Goal: Use online tool/utility: Utilize a website feature to perform a specific function

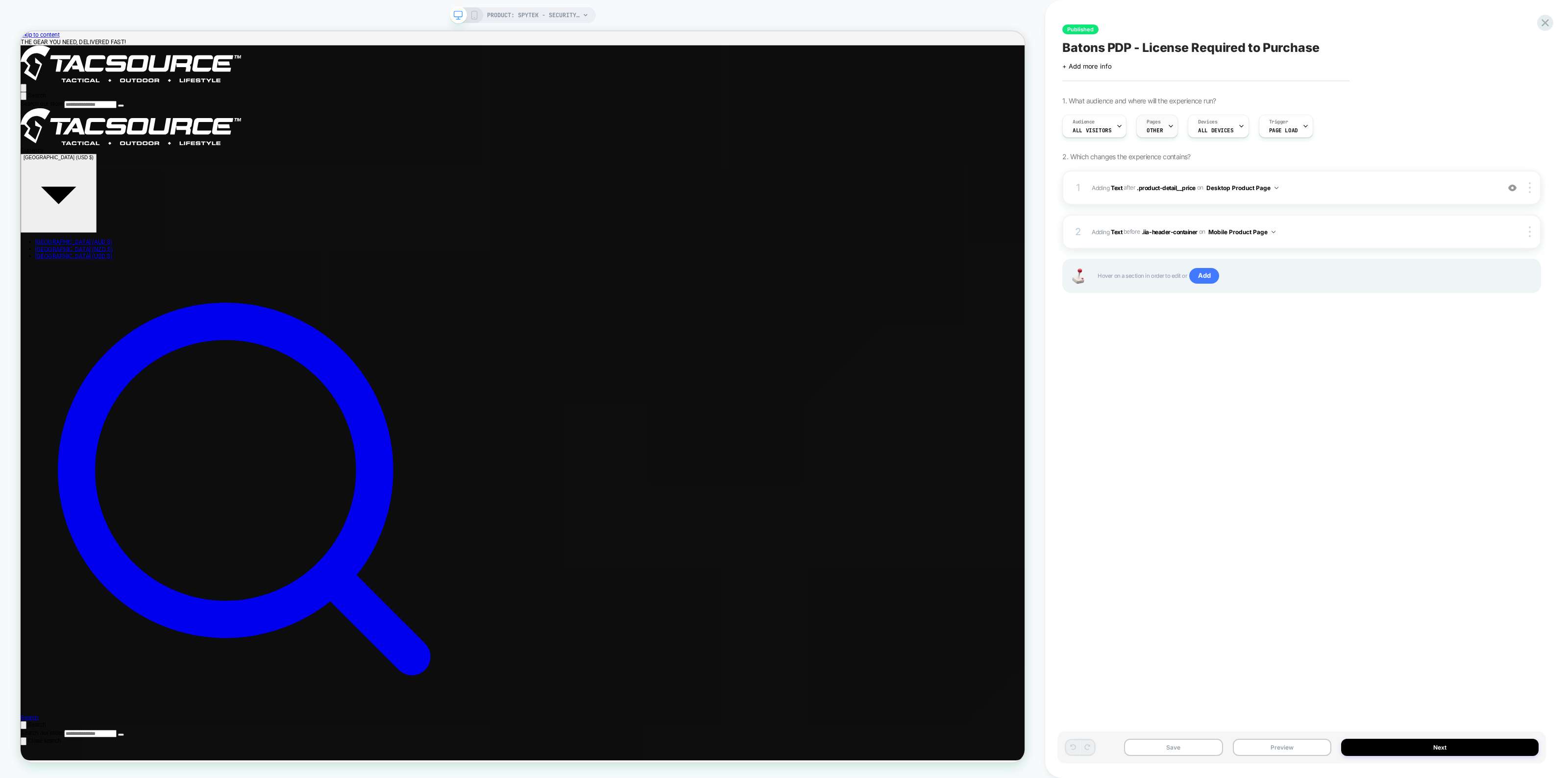
click at [1169, 134] on div at bounding box center [1170, 126] width 6 height 22
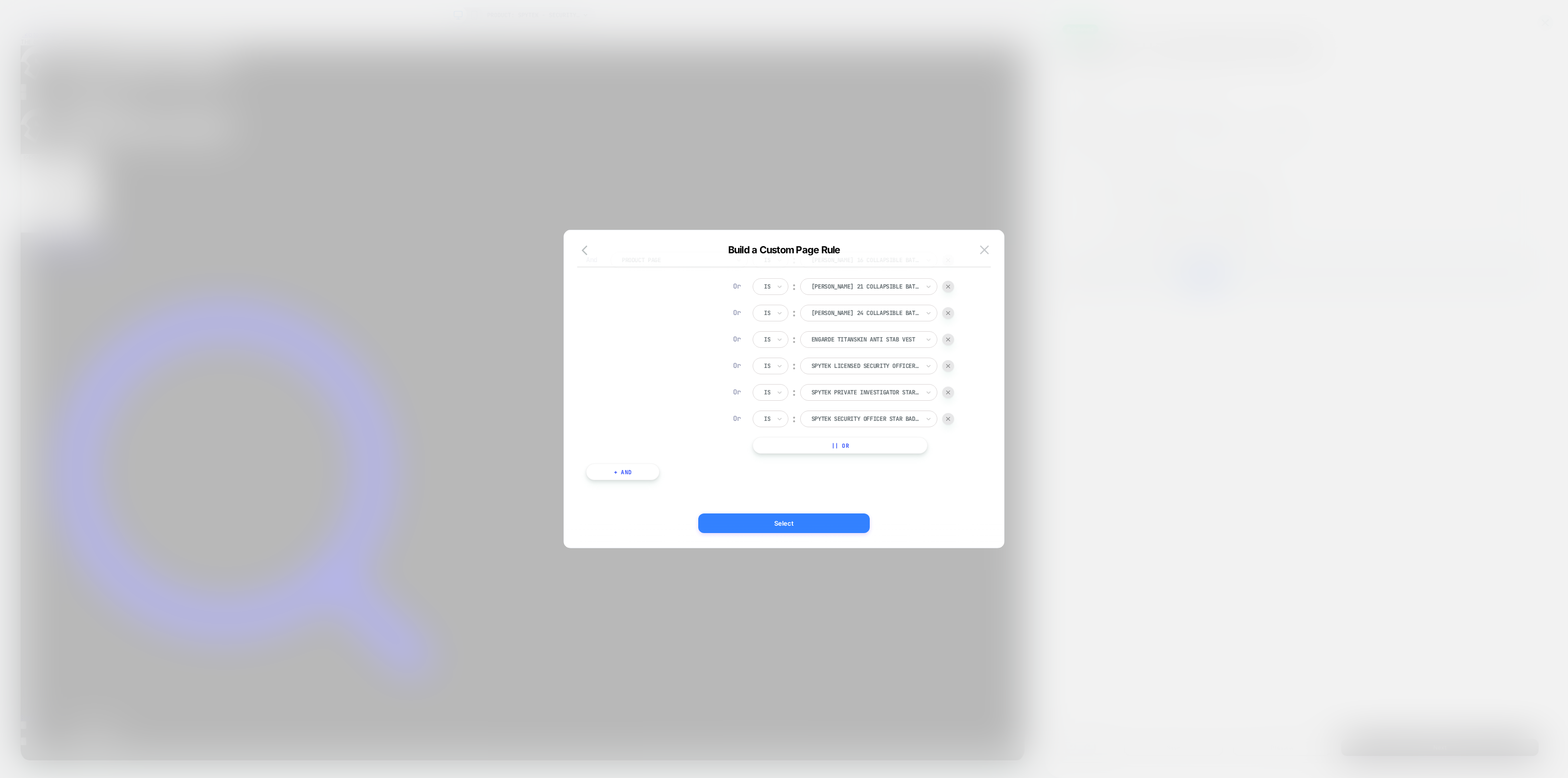
scroll to position [109, 0]
click at [811, 440] on button "|| Or" at bounding box center [840, 444] width 175 height 17
type input "********"
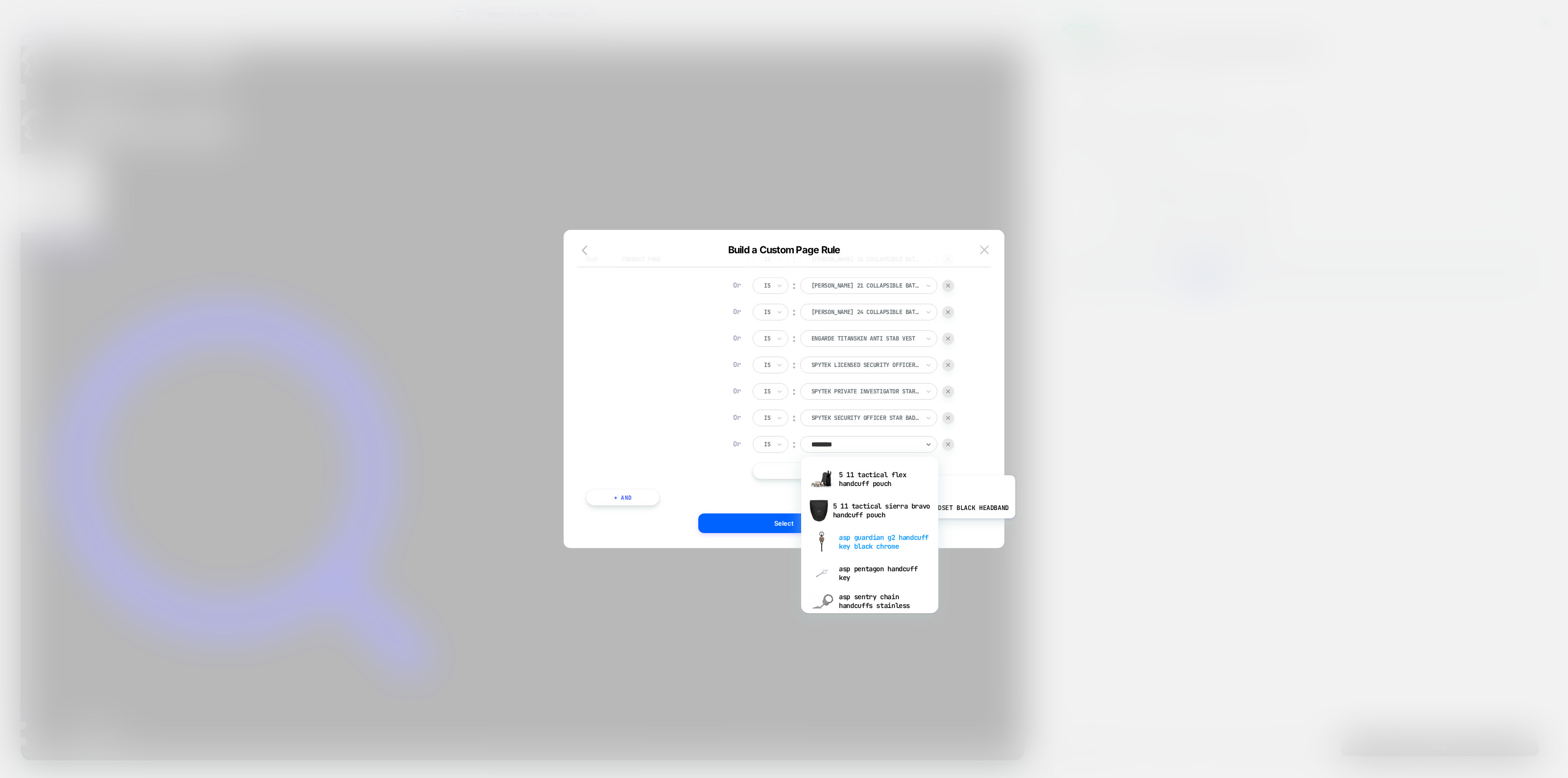
scroll to position [61, 0]
click at [880, 547] on div "asp sentry chain handcuffs stainless steel" at bounding box center [869, 544] width 127 height 34
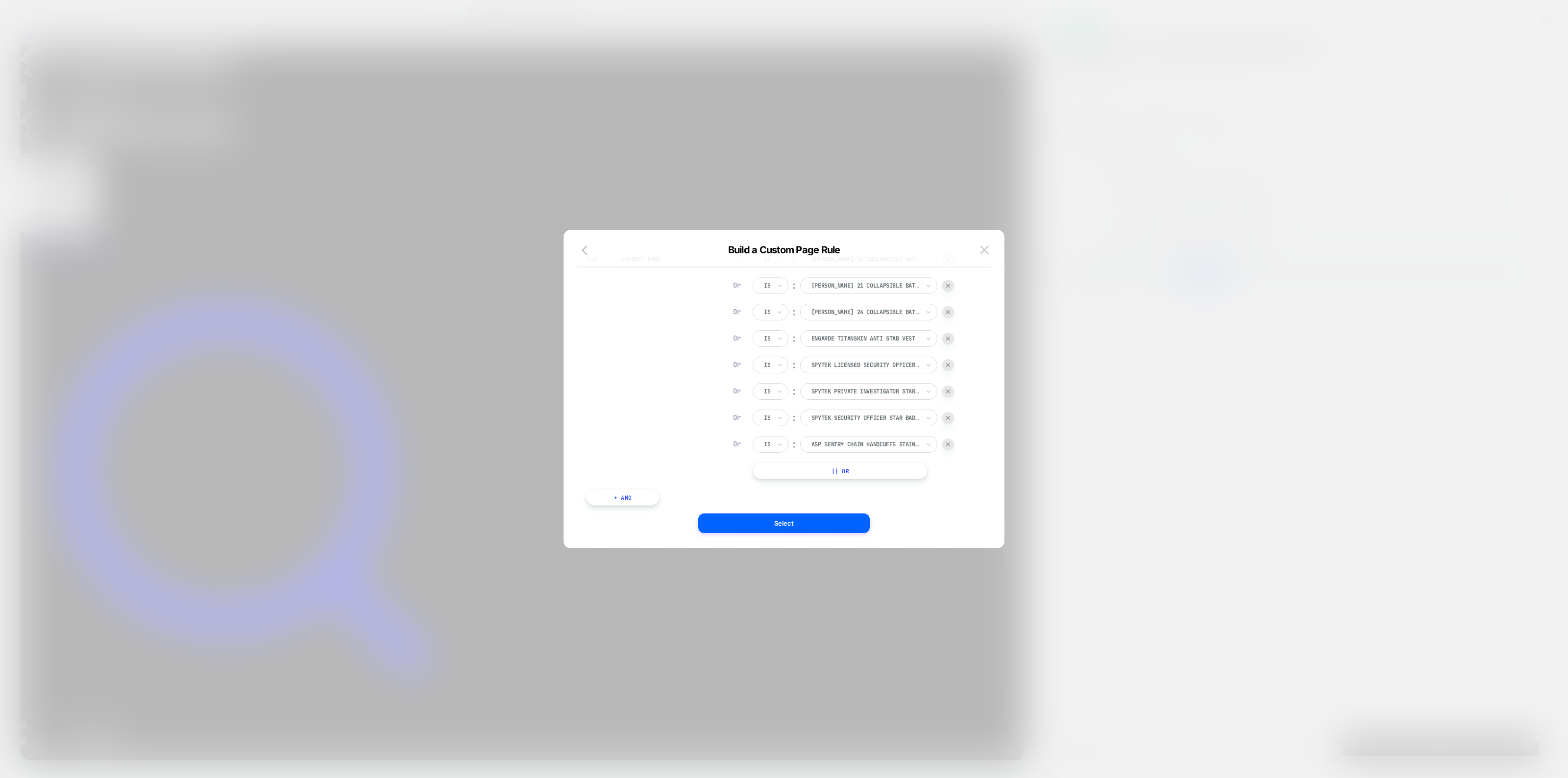
click at [864, 467] on button "|| Or" at bounding box center [840, 471] width 175 height 17
click at [864, 471] on div at bounding box center [865, 470] width 108 height 9
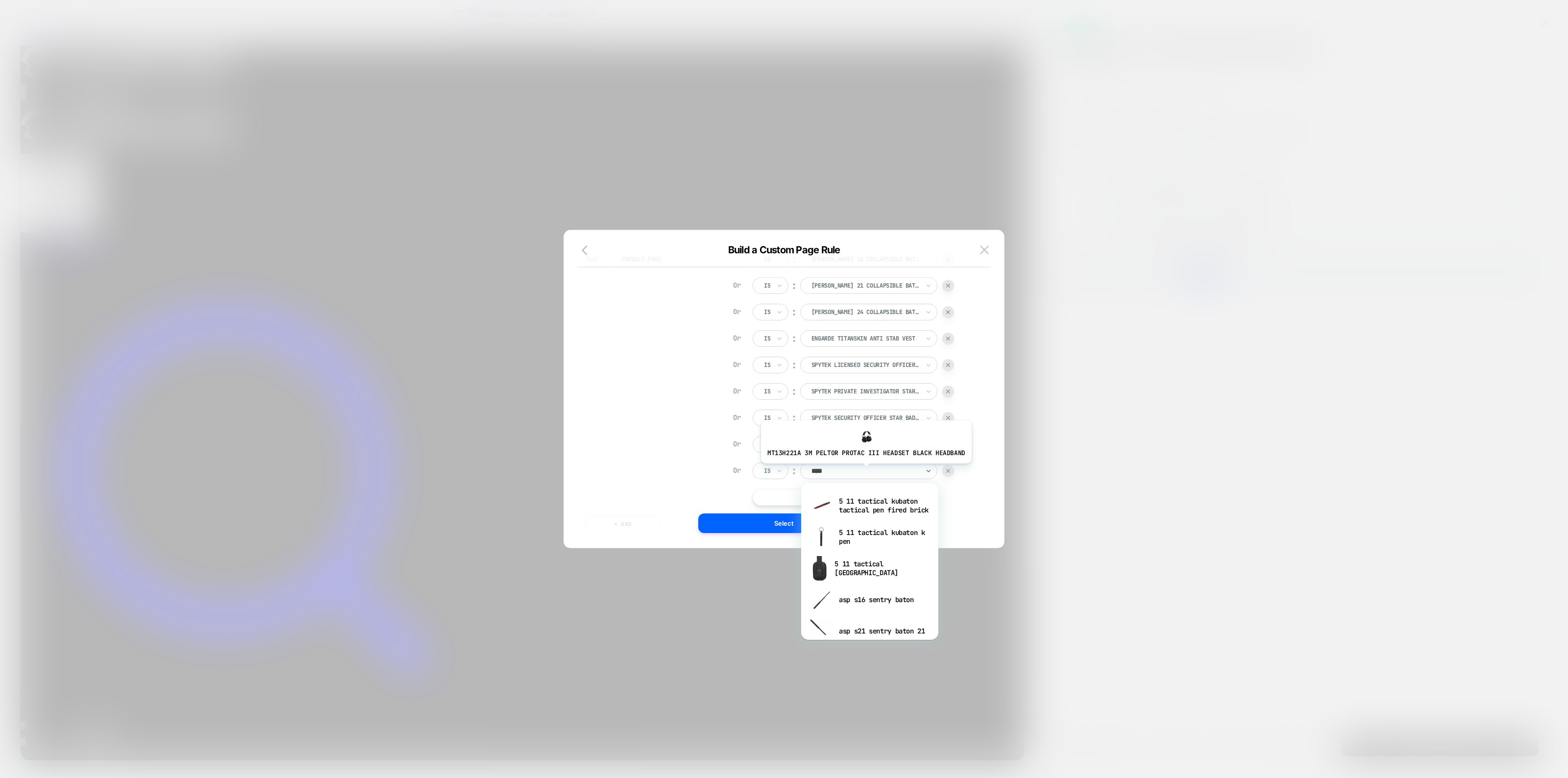
type input "*****"
click at [882, 541] on div "asp s16 sentry baton" at bounding box center [869, 538] width 127 height 32
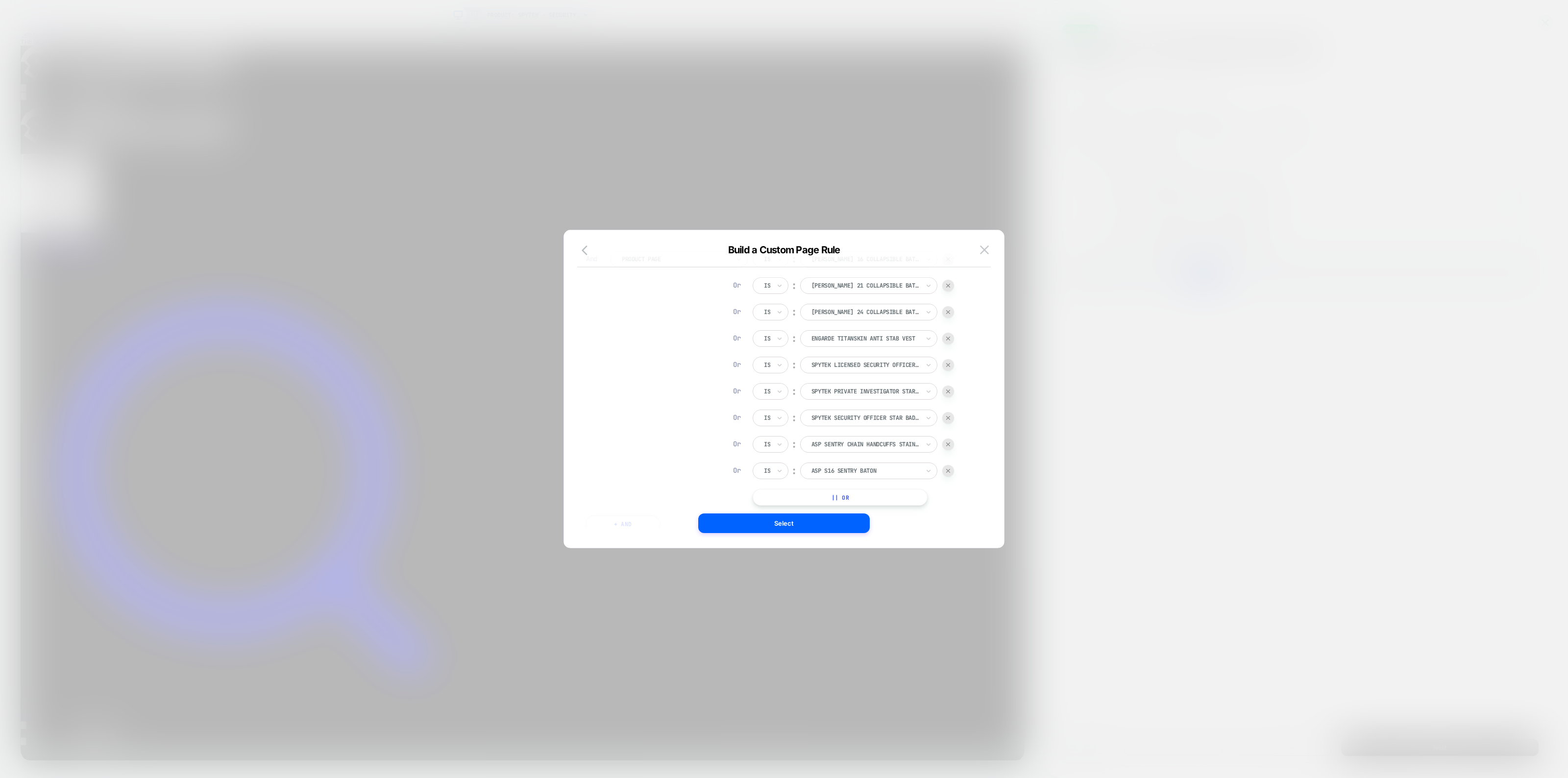
click at [823, 498] on button "|| Or" at bounding box center [840, 497] width 175 height 17
click at [854, 491] on div "mt13h221a 3m peltor protac iii headset black headband" at bounding box center [868, 497] width 137 height 17
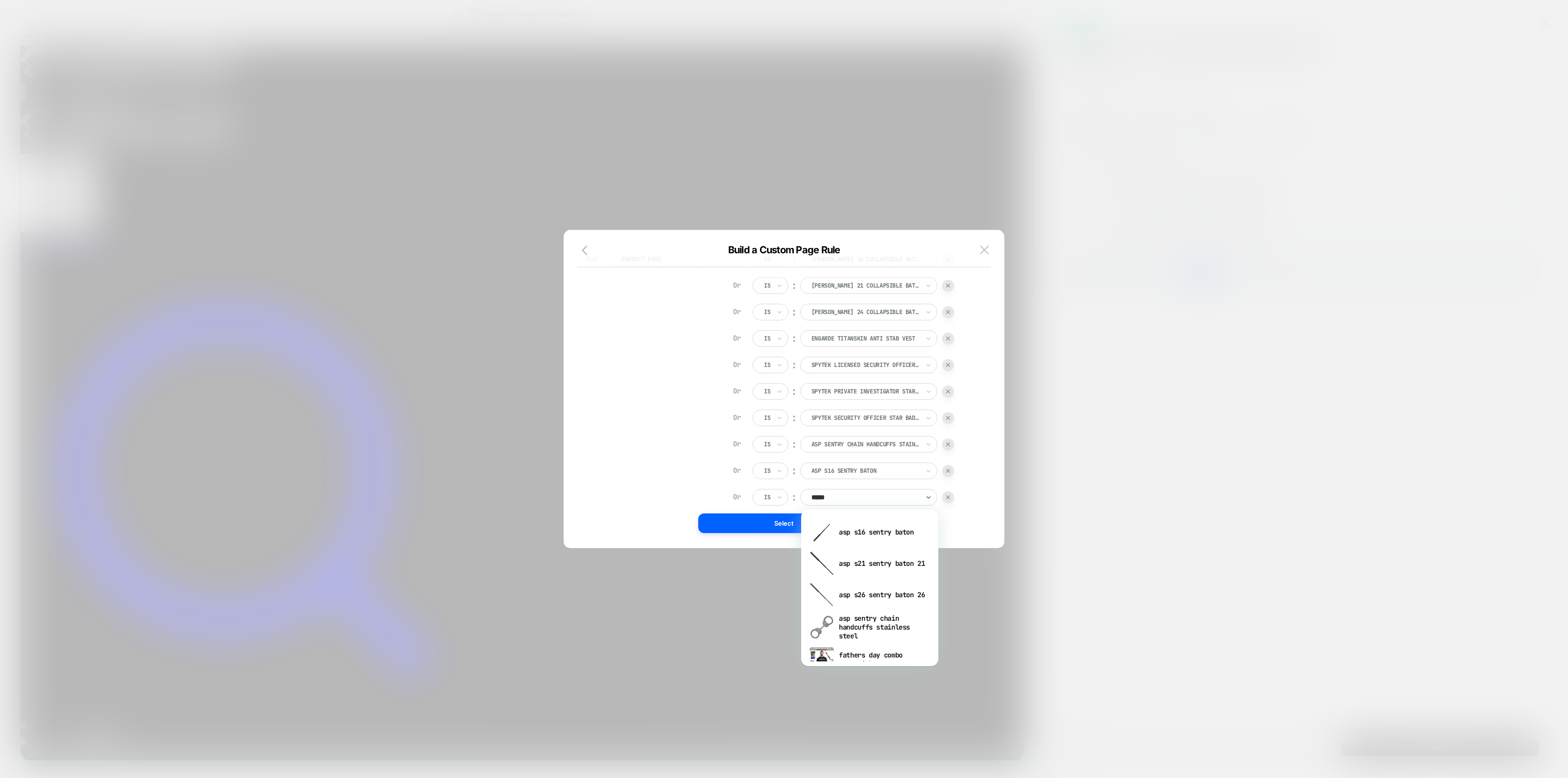
type input "******"
click at [916, 569] on div "asp s21 sentry baton 21" at bounding box center [869, 563] width 127 height 32
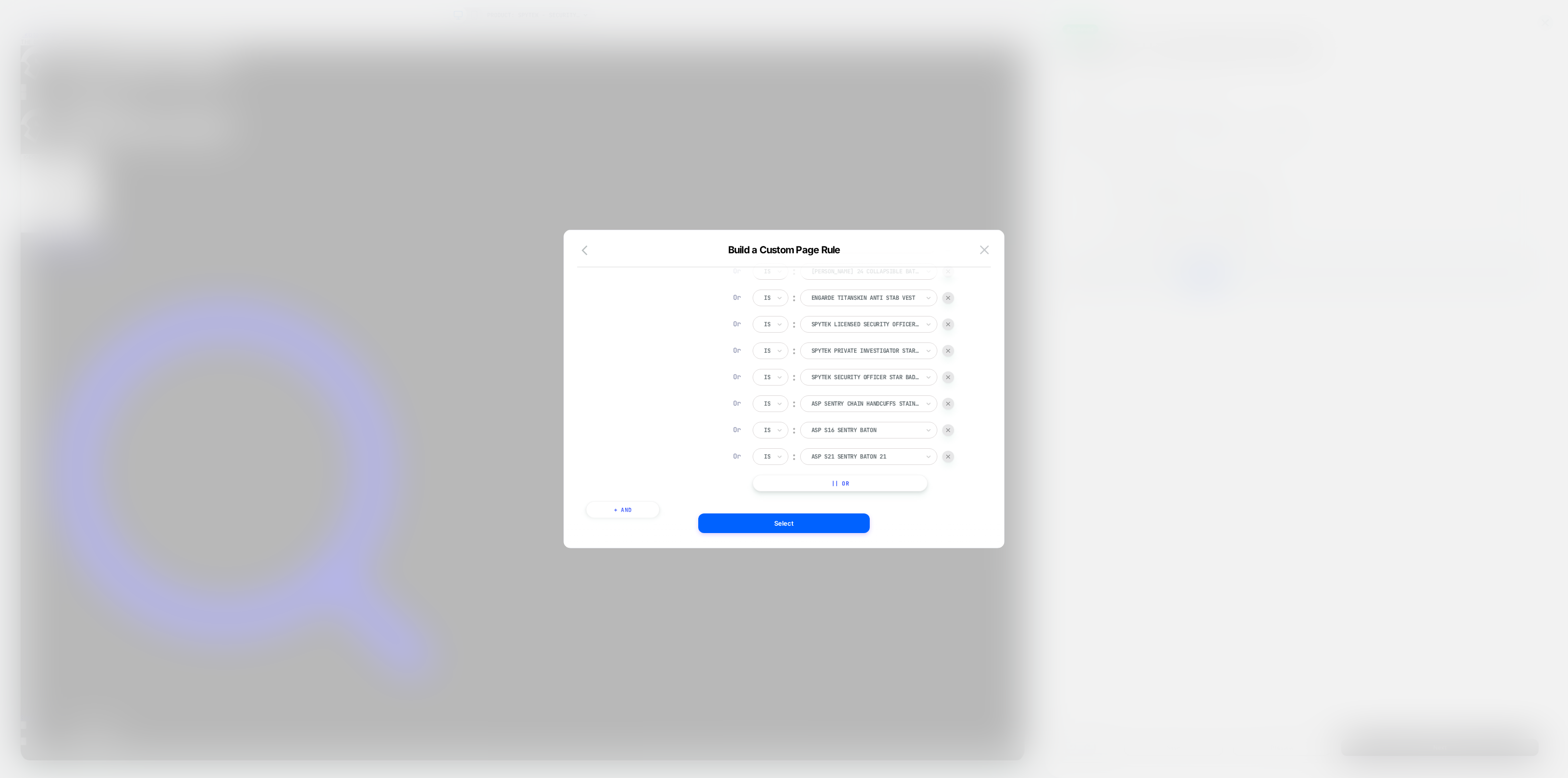
scroll to position [189, 0]
click at [850, 444] on button "|| Or" at bounding box center [840, 444] width 175 height 17
click at [840, 447] on div at bounding box center [865, 443] width 108 height 9
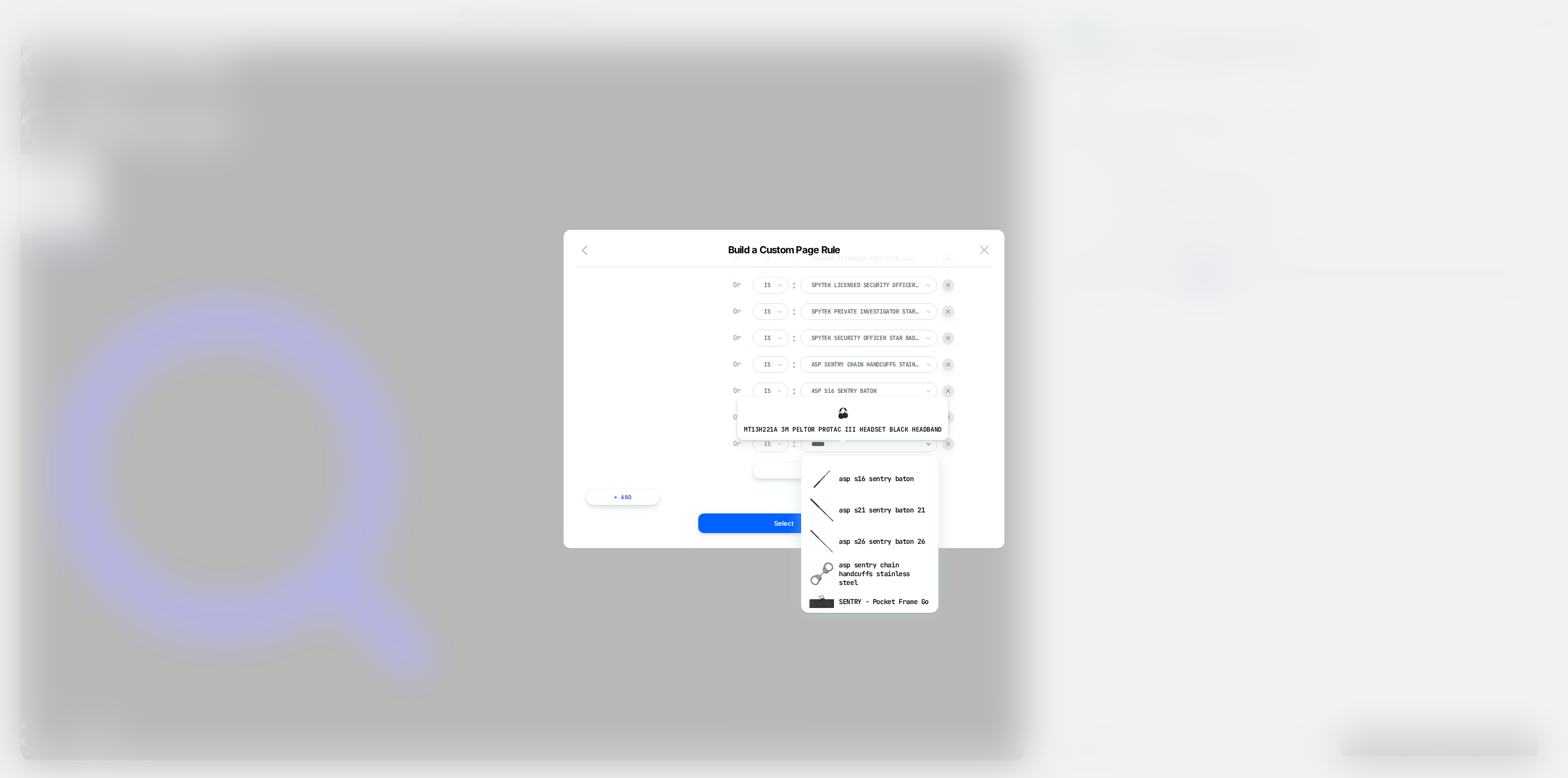
type input "******"
click at [865, 535] on div "asp s26 sentry baton 26" at bounding box center [869, 541] width 127 height 32
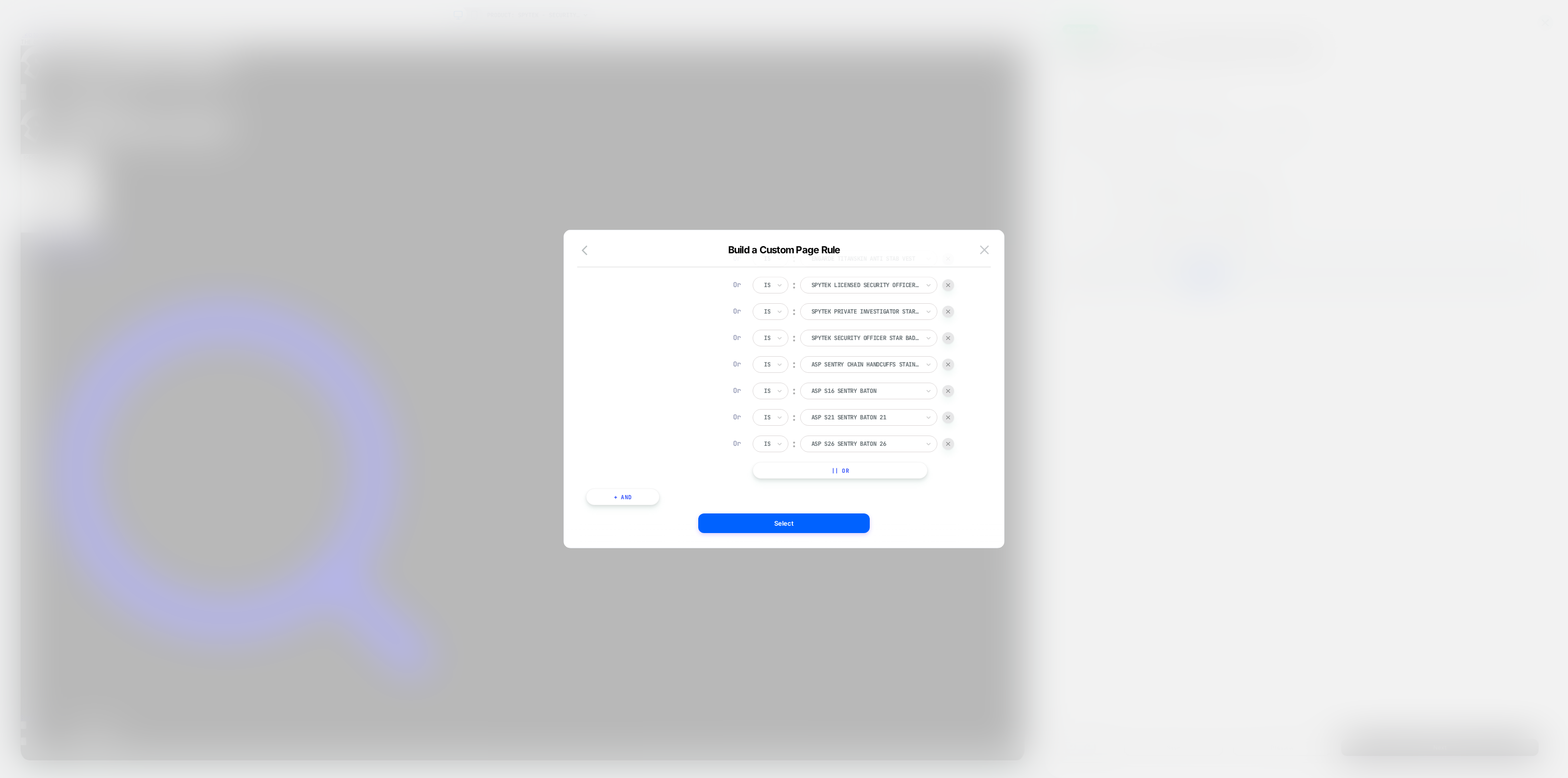
click at [835, 469] on button "|| Or" at bounding box center [840, 470] width 175 height 17
click at [837, 473] on div at bounding box center [865, 470] width 108 height 9
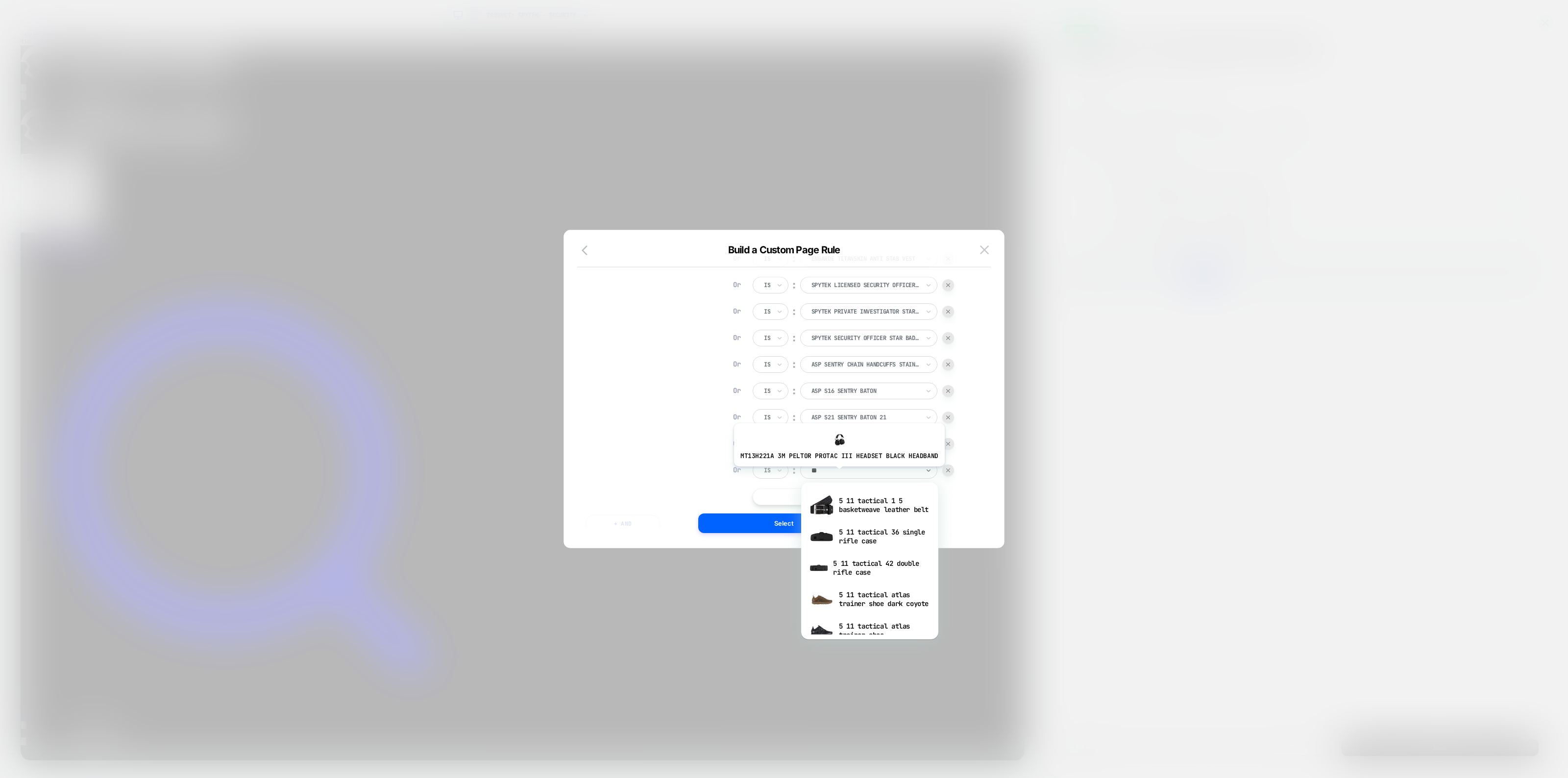
type input "***"
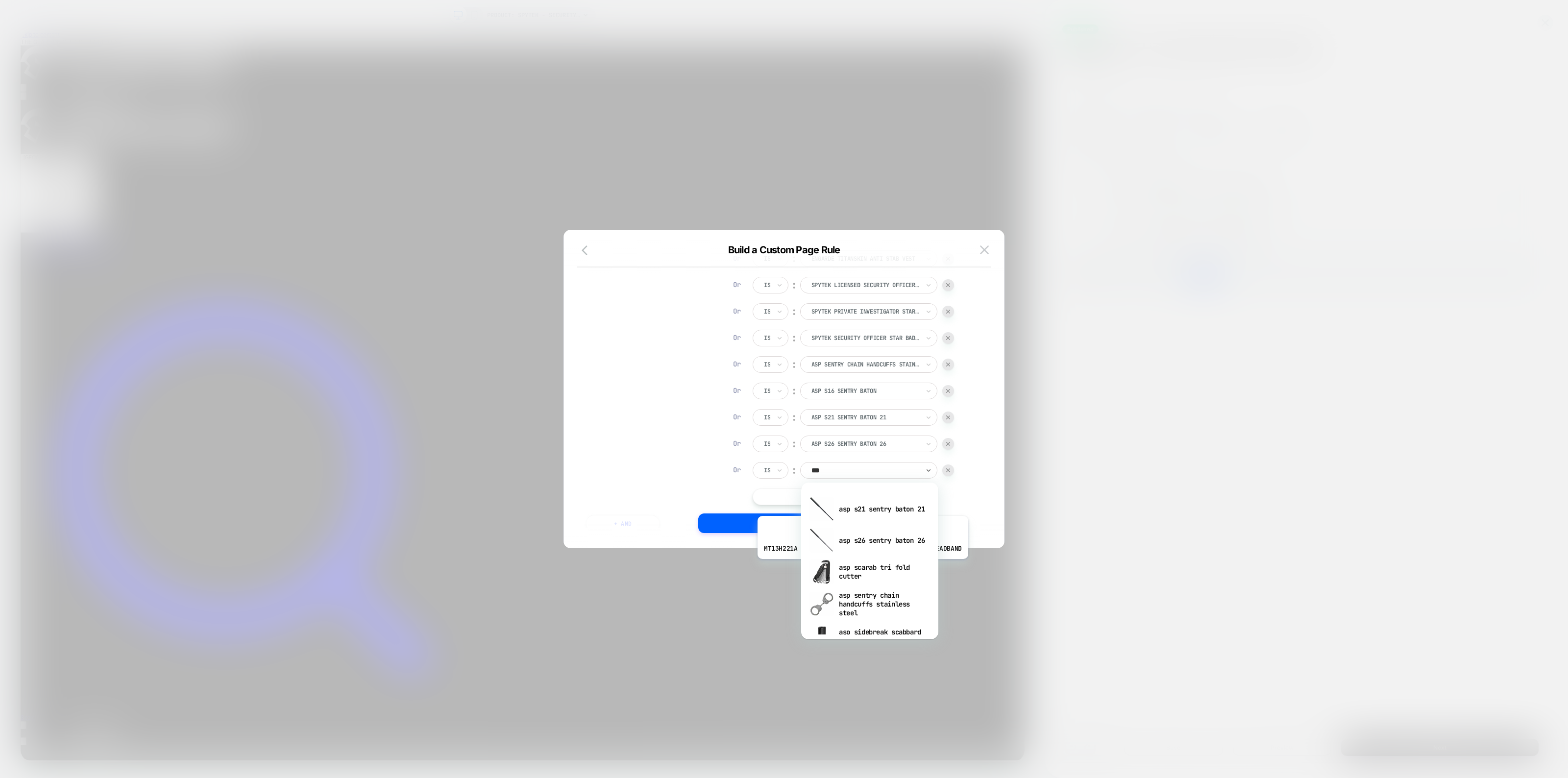
scroll to position [172, 0]
click at [861, 522] on div "asp scarab tri fold cutter" at bounding box center [869, 520] width 127 height 32
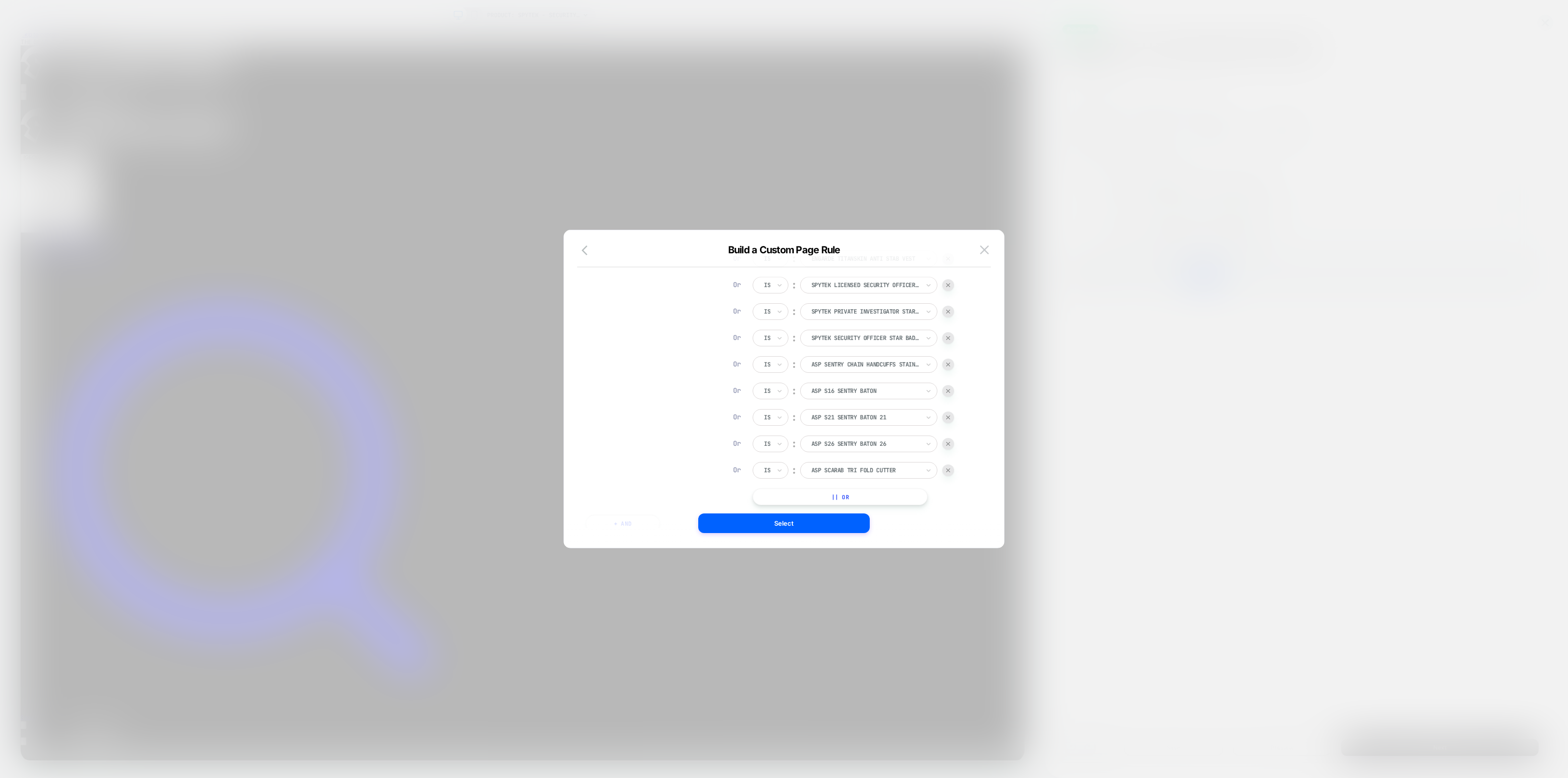
click at [864, 498] on button "|| Or" at bounding box center [840, 496] width 175 height 17
click at [864, 498] on div at bounding box center [865, 496] width 108 height 9
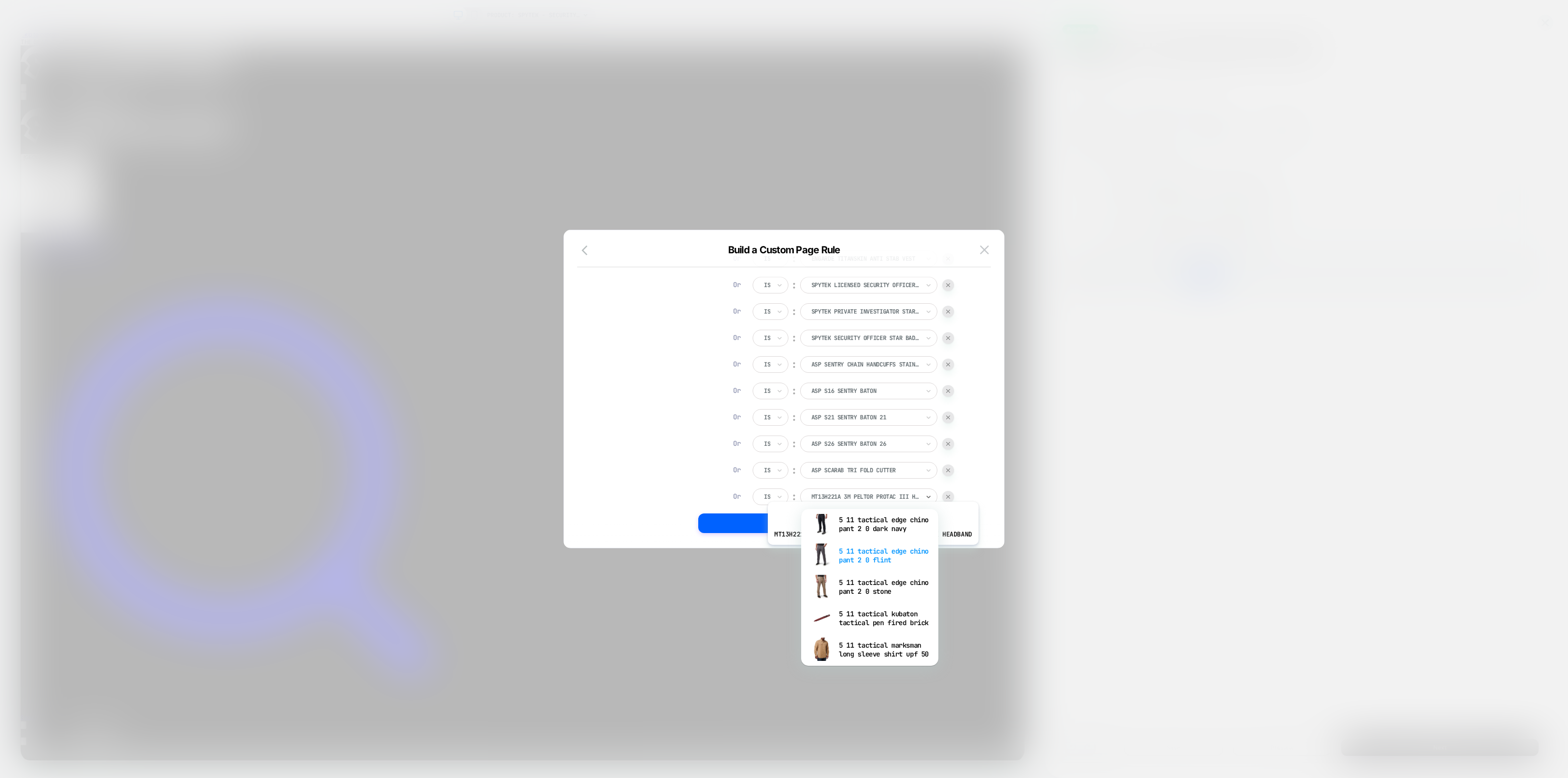
scroll to position [122, 0]
type input "***"
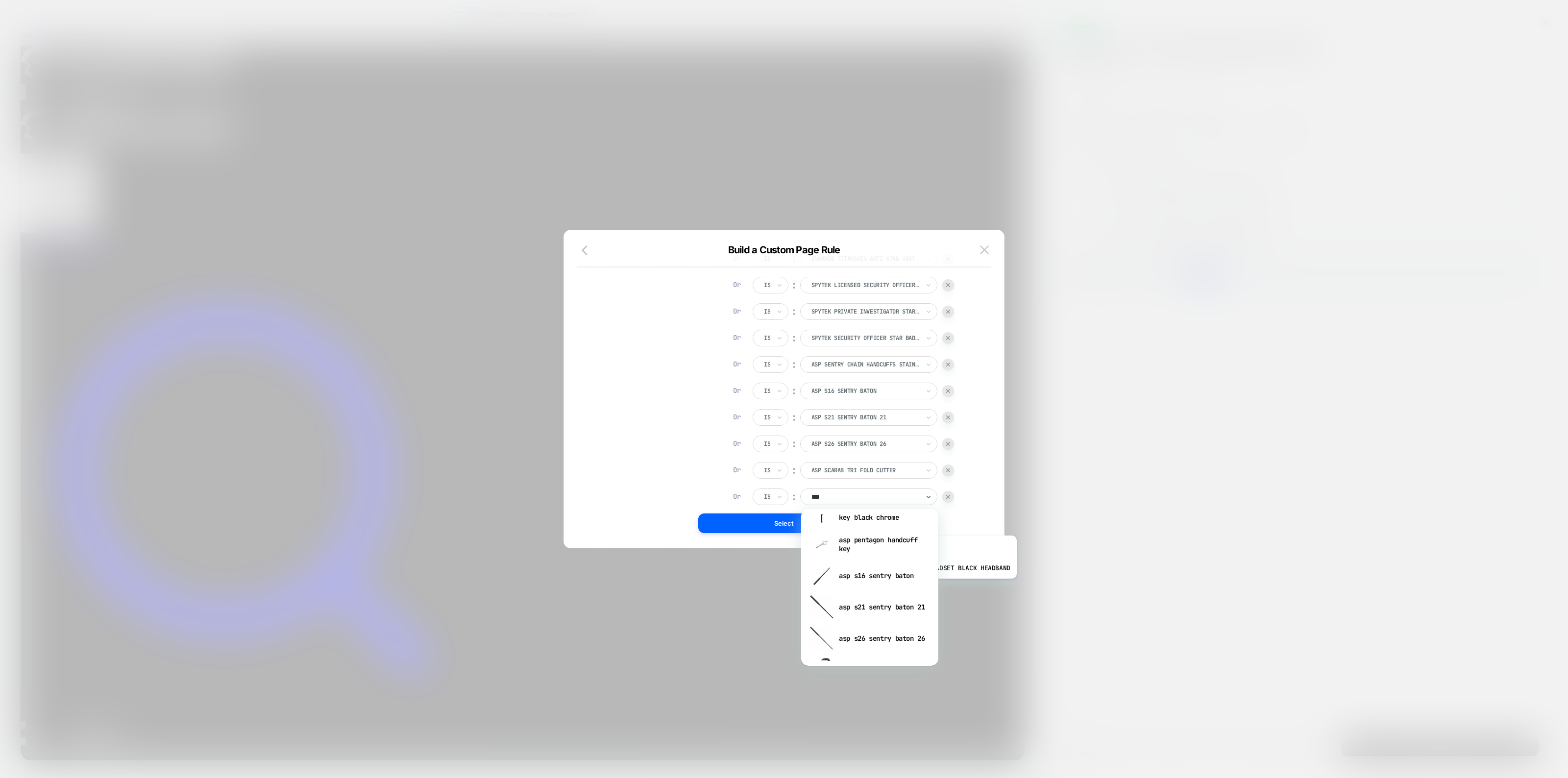
scroll to position [0, 0]
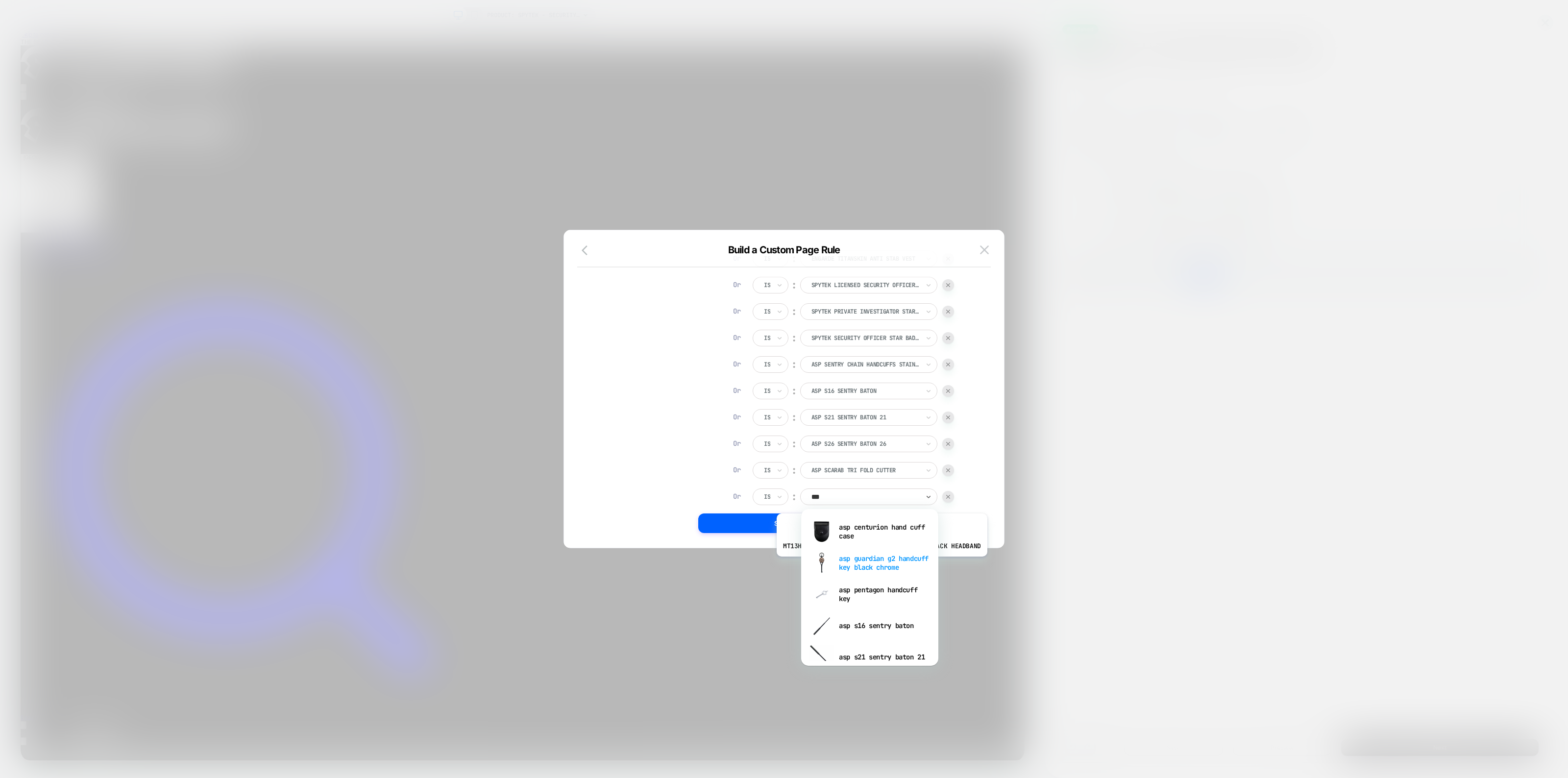
click at [879, 563] on div "asp guardian g2 handcuff key black chrome" at bounding box center [869, 563] width 127 height 32
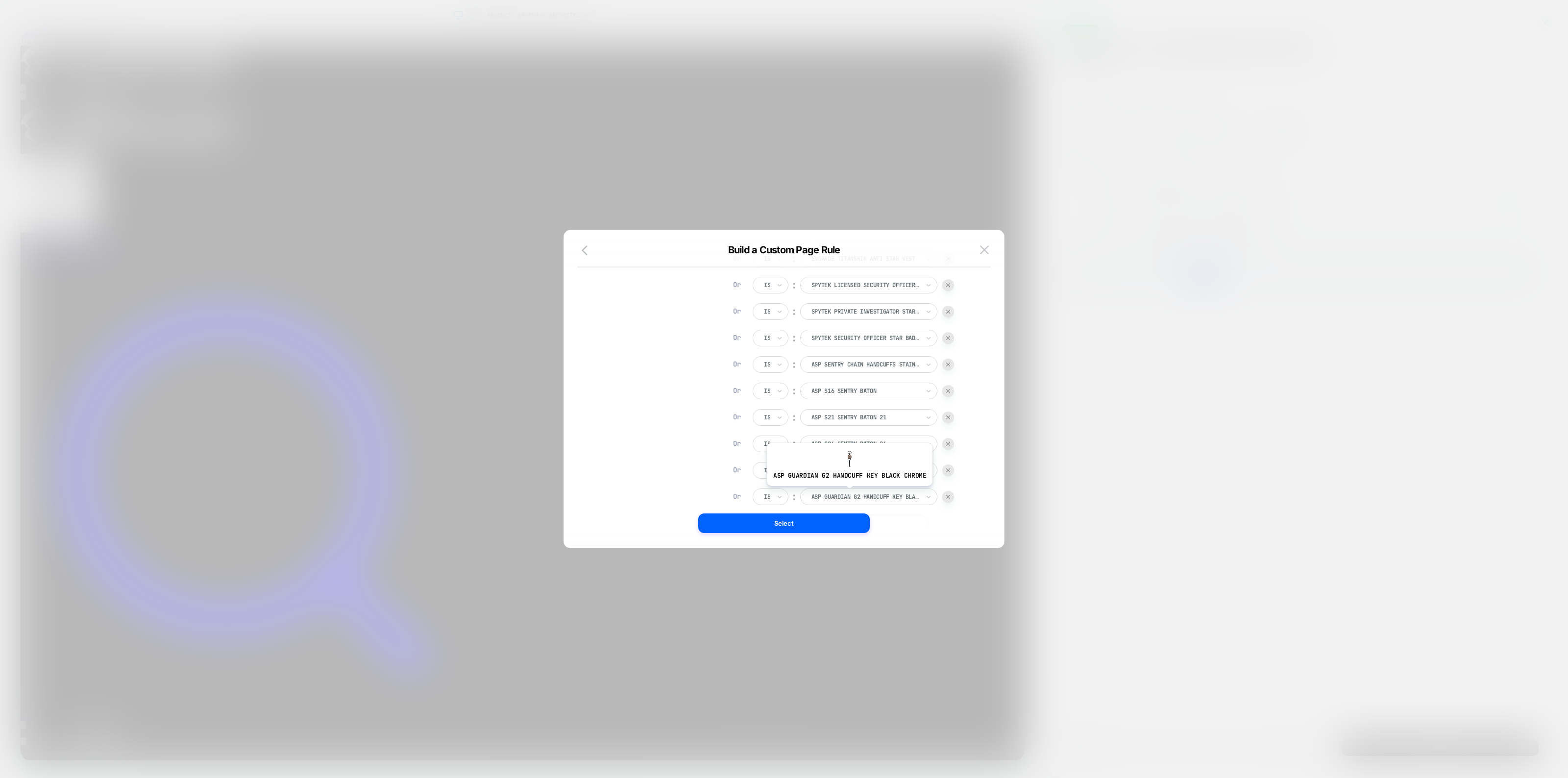
scroll to position [268, 0]
click at [829, 450] on button "|| Or" at bounding box center [840, 444] width 175 height 17
click at [858, 441] on div at bounding box center [865, 444] width 108 height 9
drag, startPoint x: 951, startPoint y: 447, endPoint x: 948, endPoint y: 422, distance: 25.2
click at [951, 447] on div at bounding box center [948, 444] width 11 height 11
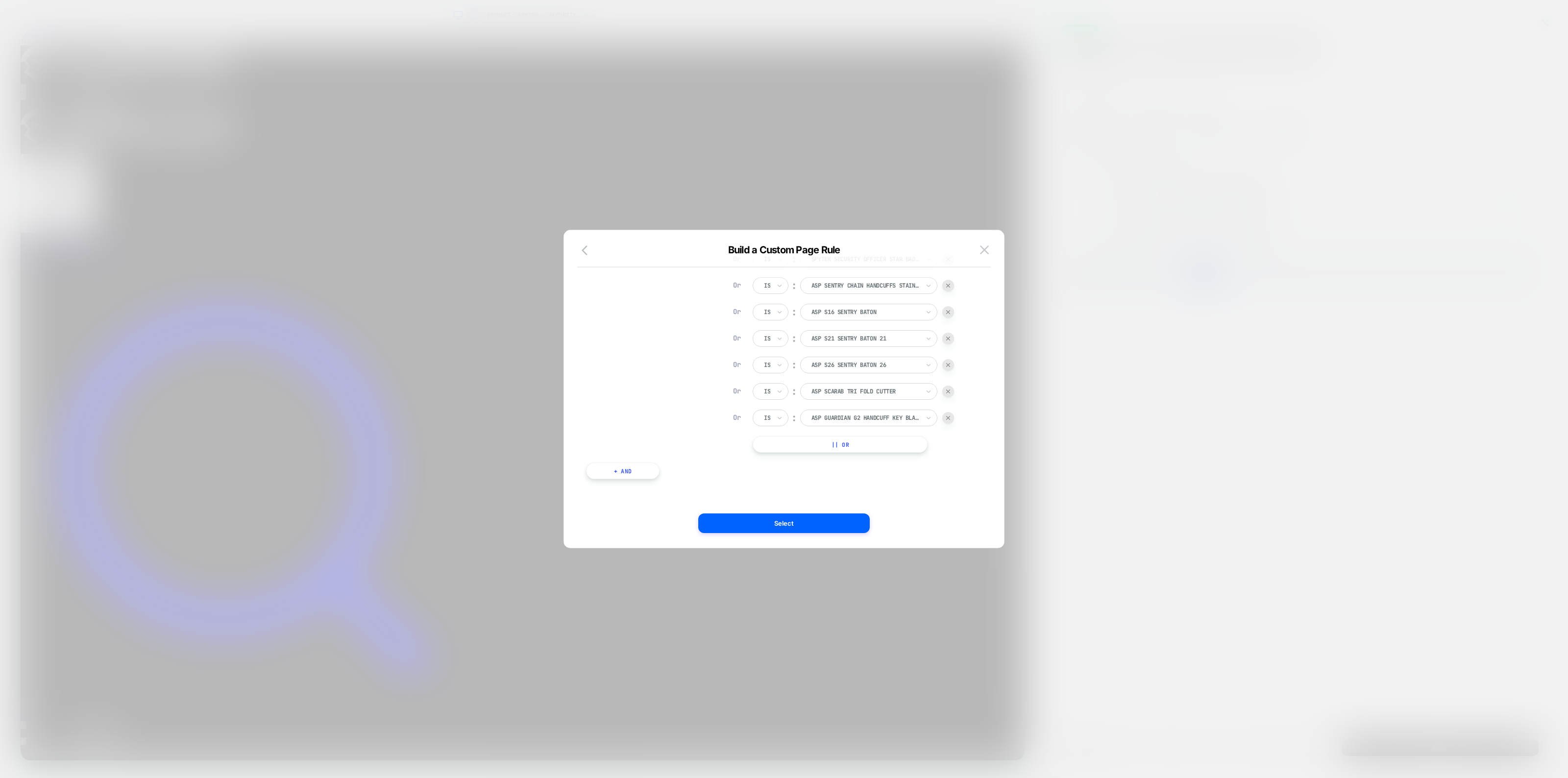
click at [948, 419] on img at bounding box center [948, 418] width 4 height 4
click at [949, 417] on img at bounding box center [948, 418] width 4 height 4
click at [821, 525] on button "Select" at bounding box center [784, 522] width 172 height 20
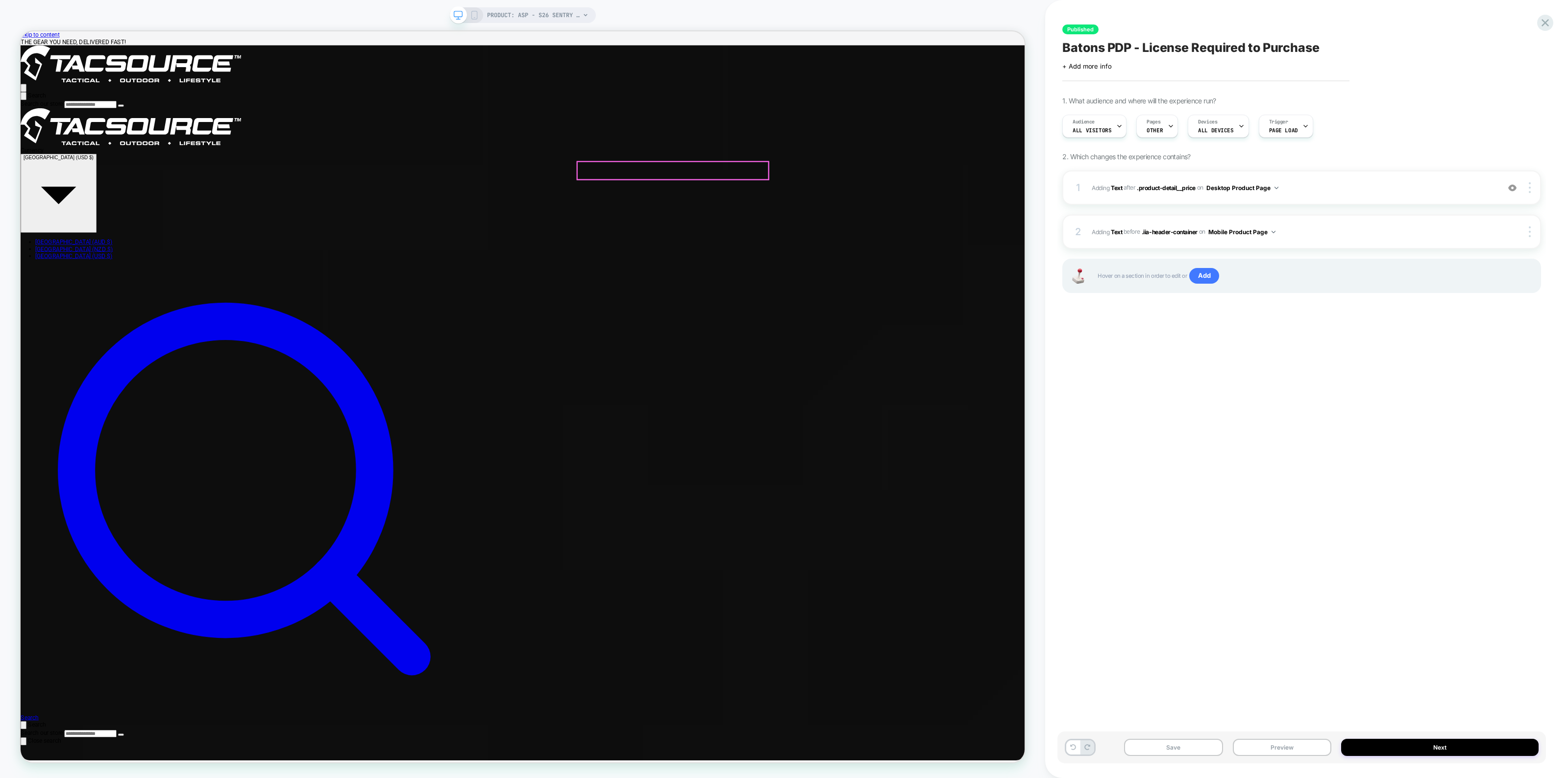
scroll to position [0, 0]
click at [0, 0] on button "Next" at bounding box center [0, 0] width 0 height 0
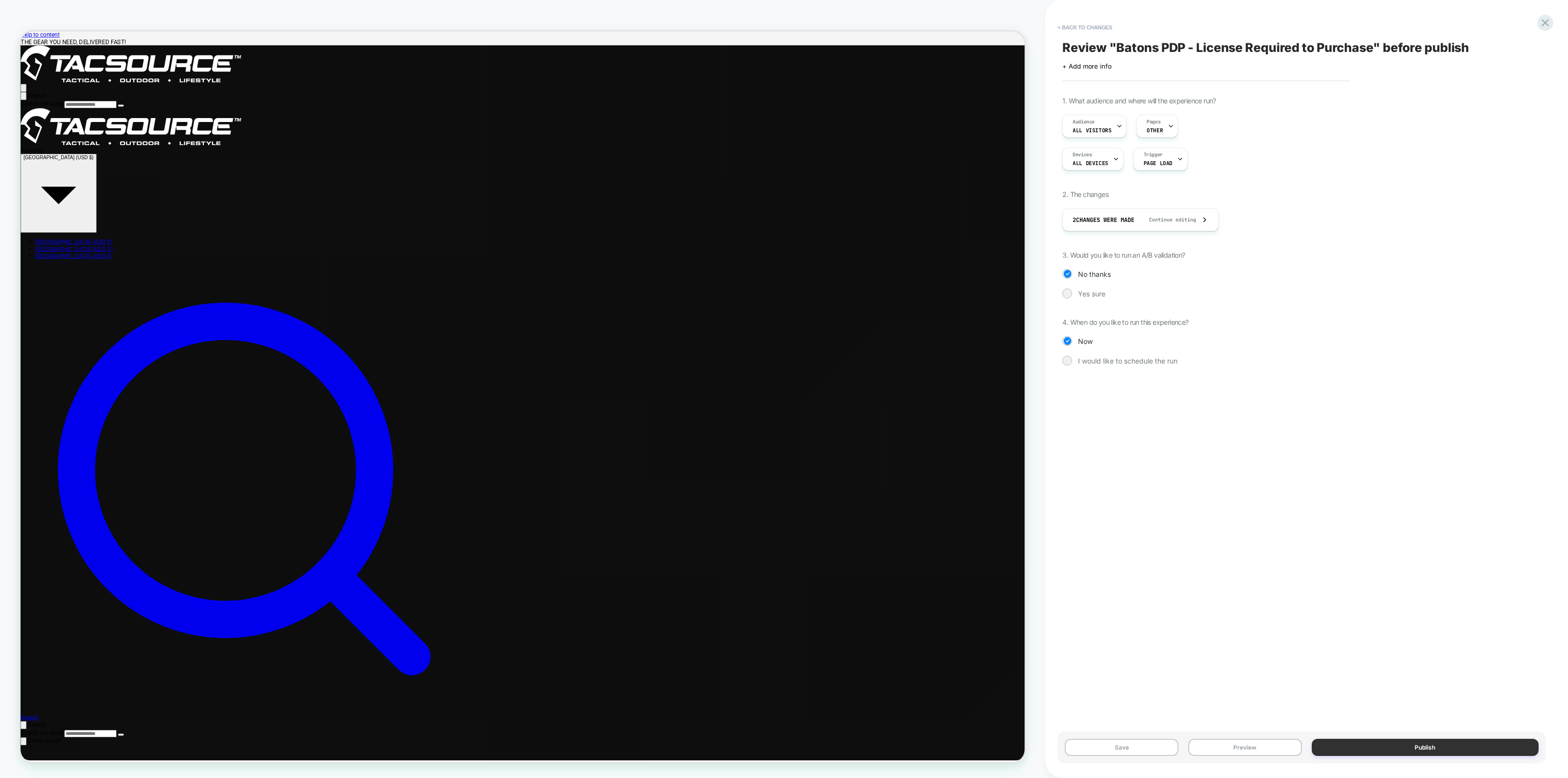
click at [1449, 750] on button "Publish" at bounding box center [1425, 746] width 227 height 17
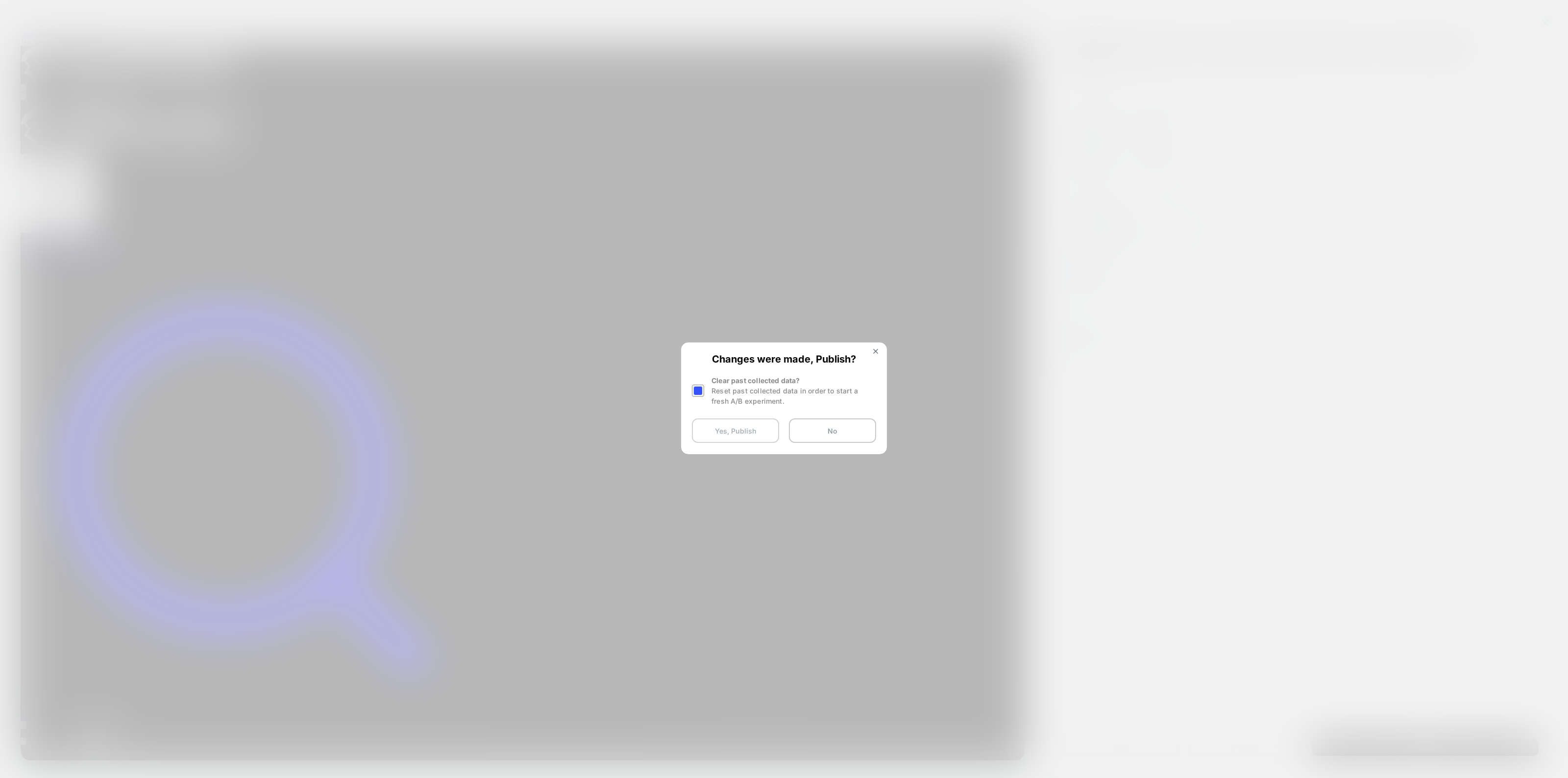
click at [752, 431] on button "Yes, Publish" at bounding box center [735, 430] width 87 height 24
